Goal: Obtain resource: Download file/media

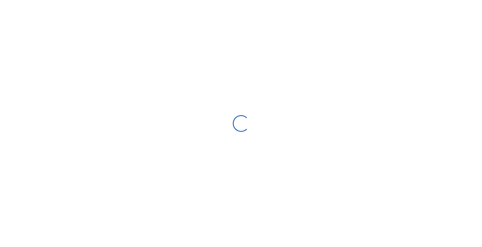
scroll to position [77, 99]
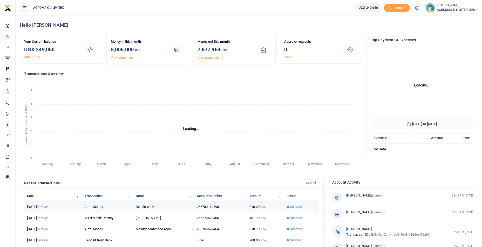
click at [286, 208] on td "Successful" at bounding box center [301, 207] width 36 height 11
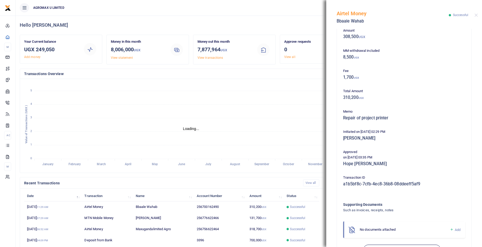
scroll to position [49, 0]
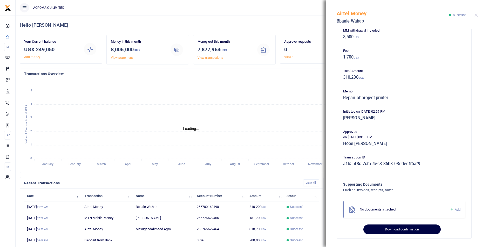
click at [394, 230] on button "Download confirmation" at bounding box center [401, 230] width 77 height 10
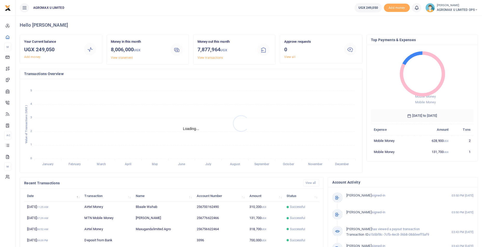
scroll to position [4, 4]
